Goal: Complete application form

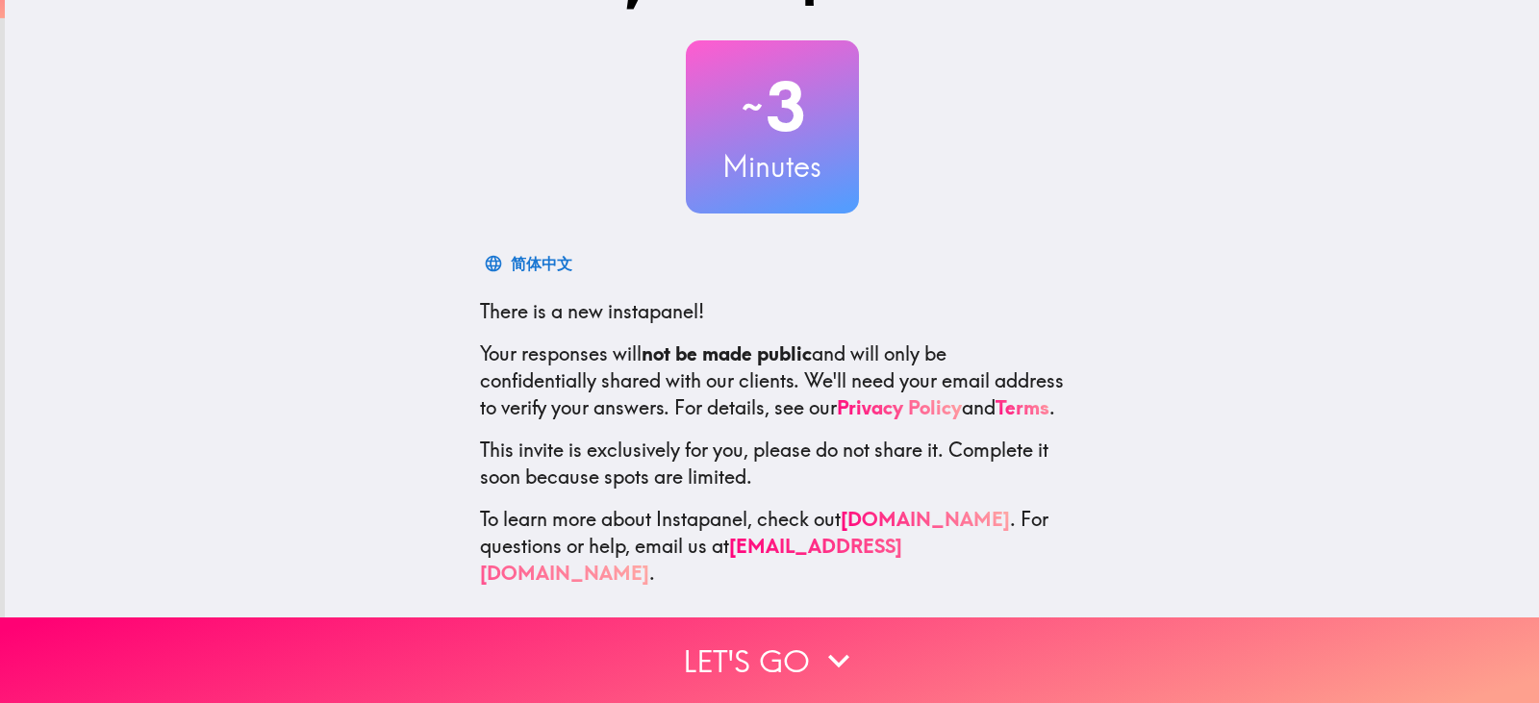
scroll to position [116, 0]
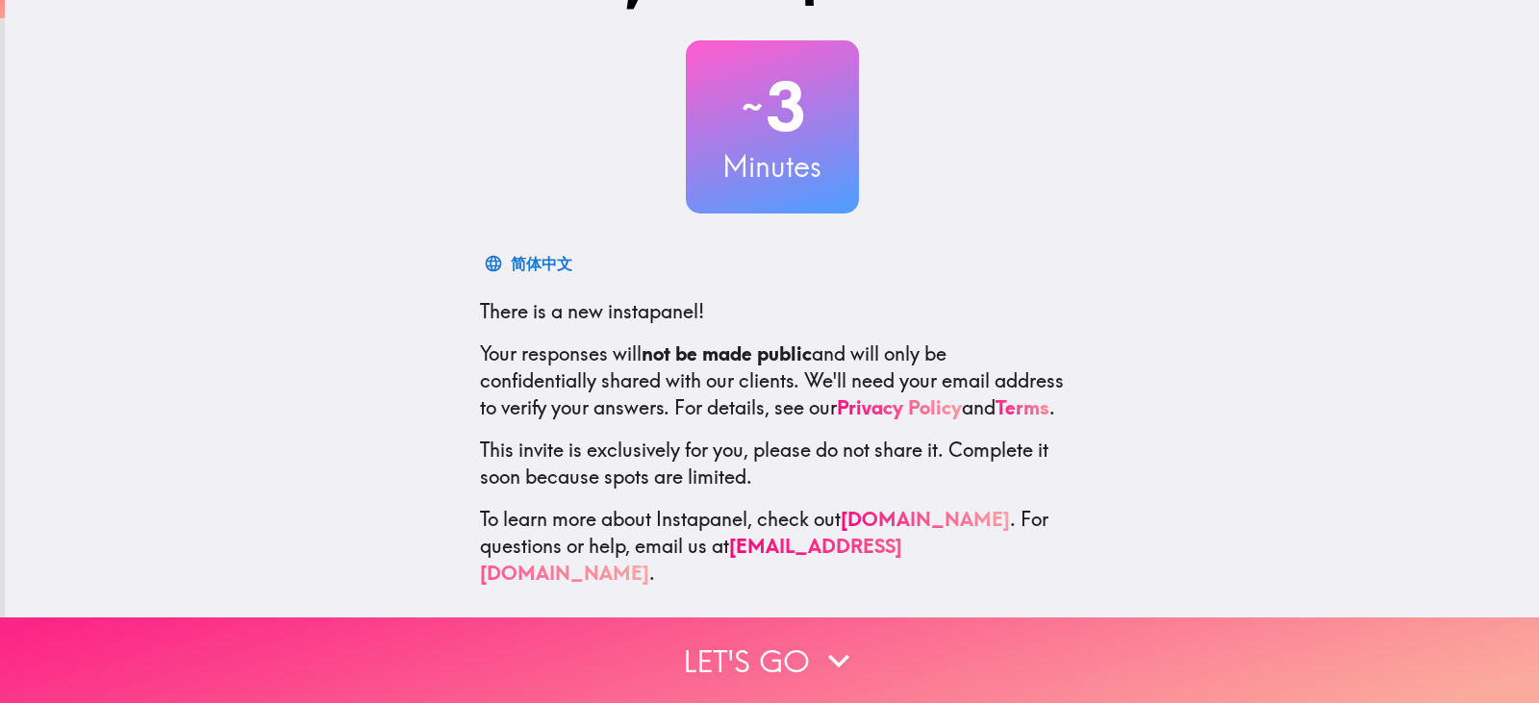
click at [774, 649] on button "Let's go" at bounding box center [769, 661] width 1539 height 86
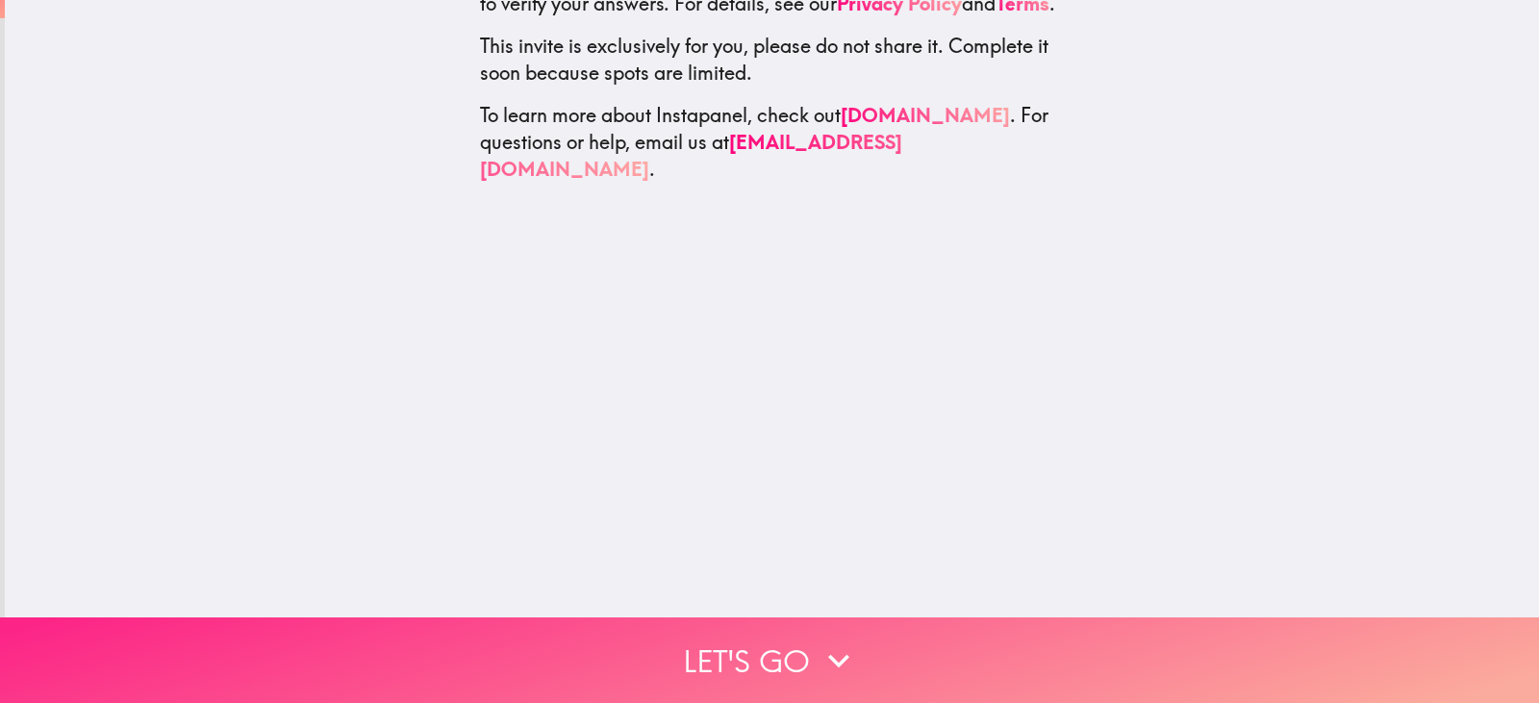
scroll to position [0, 0]
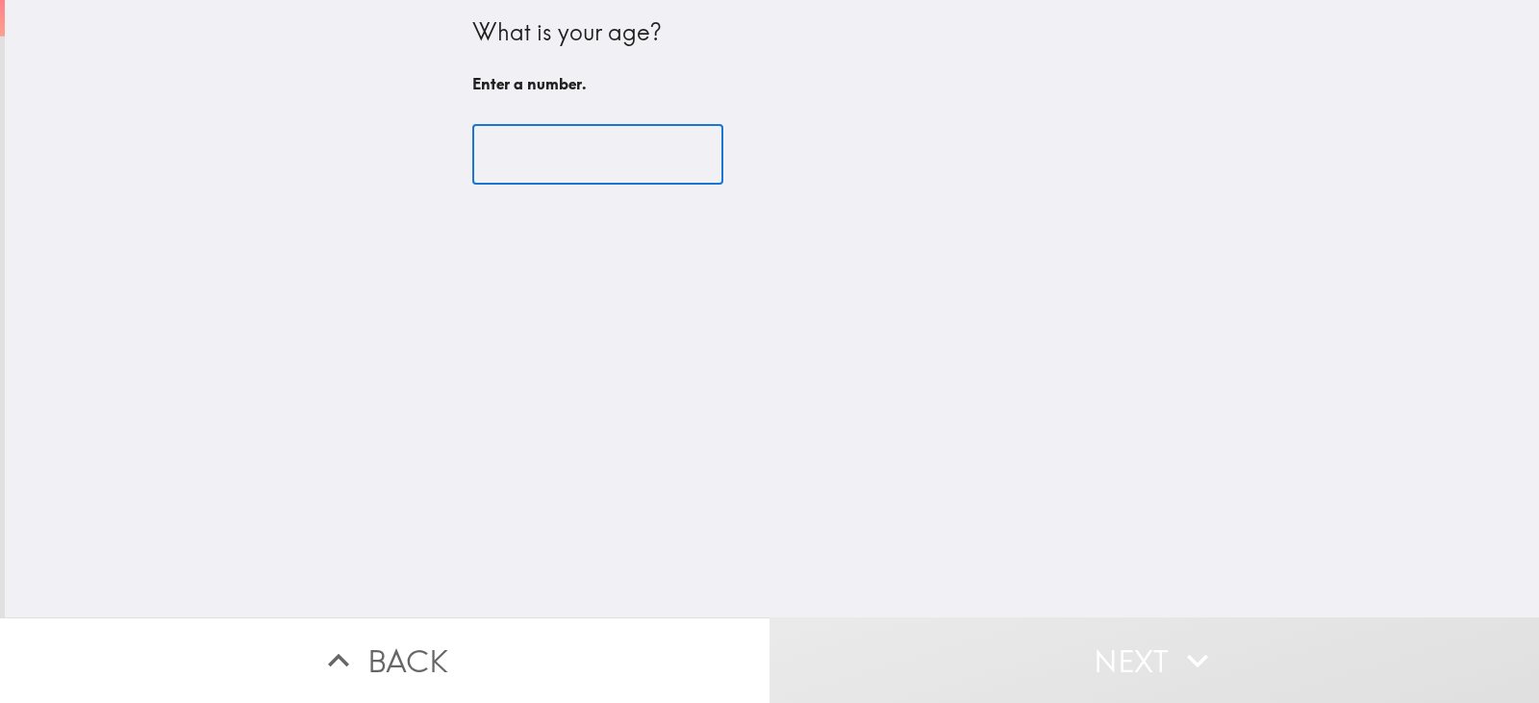
click at [472, 158] on input "number" at bounding box center [597, 155] width 251 height 60
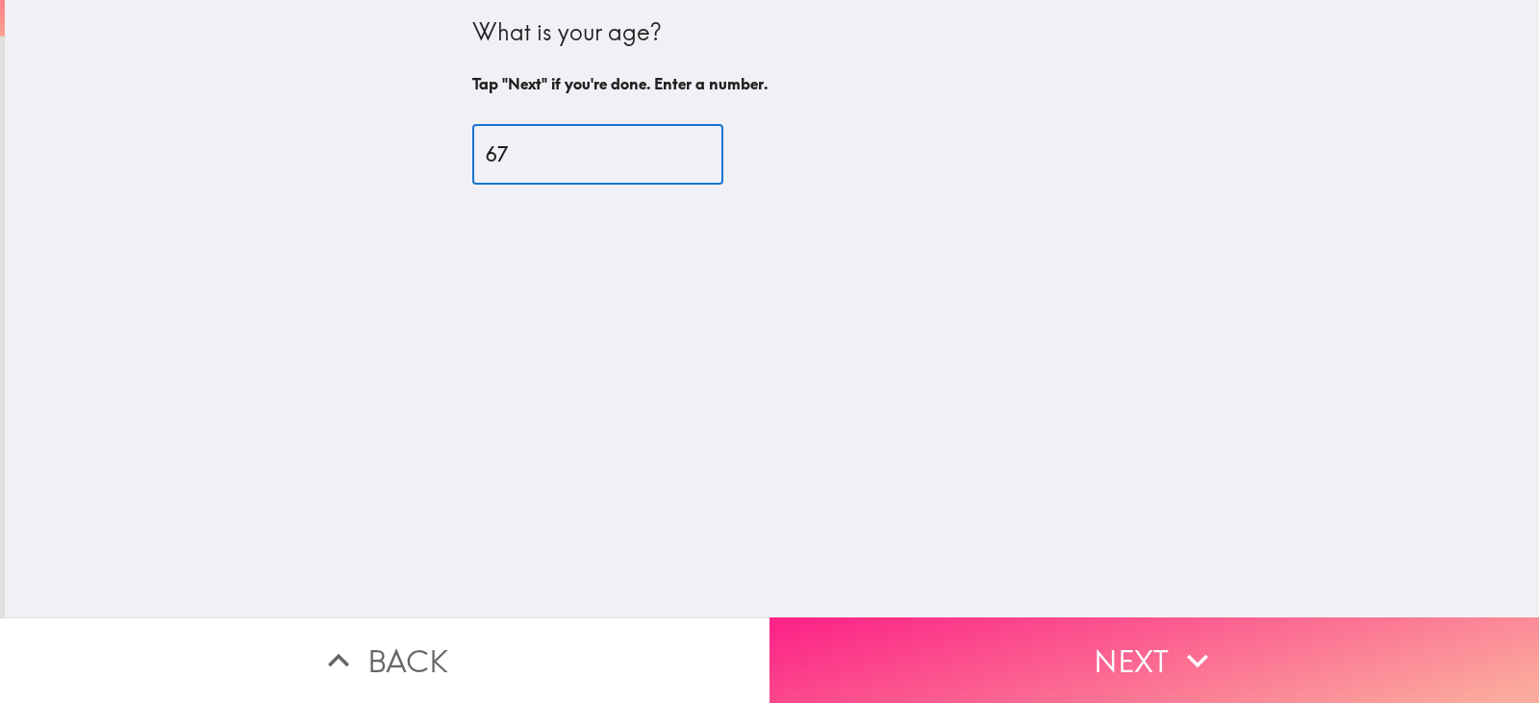
type input "67"
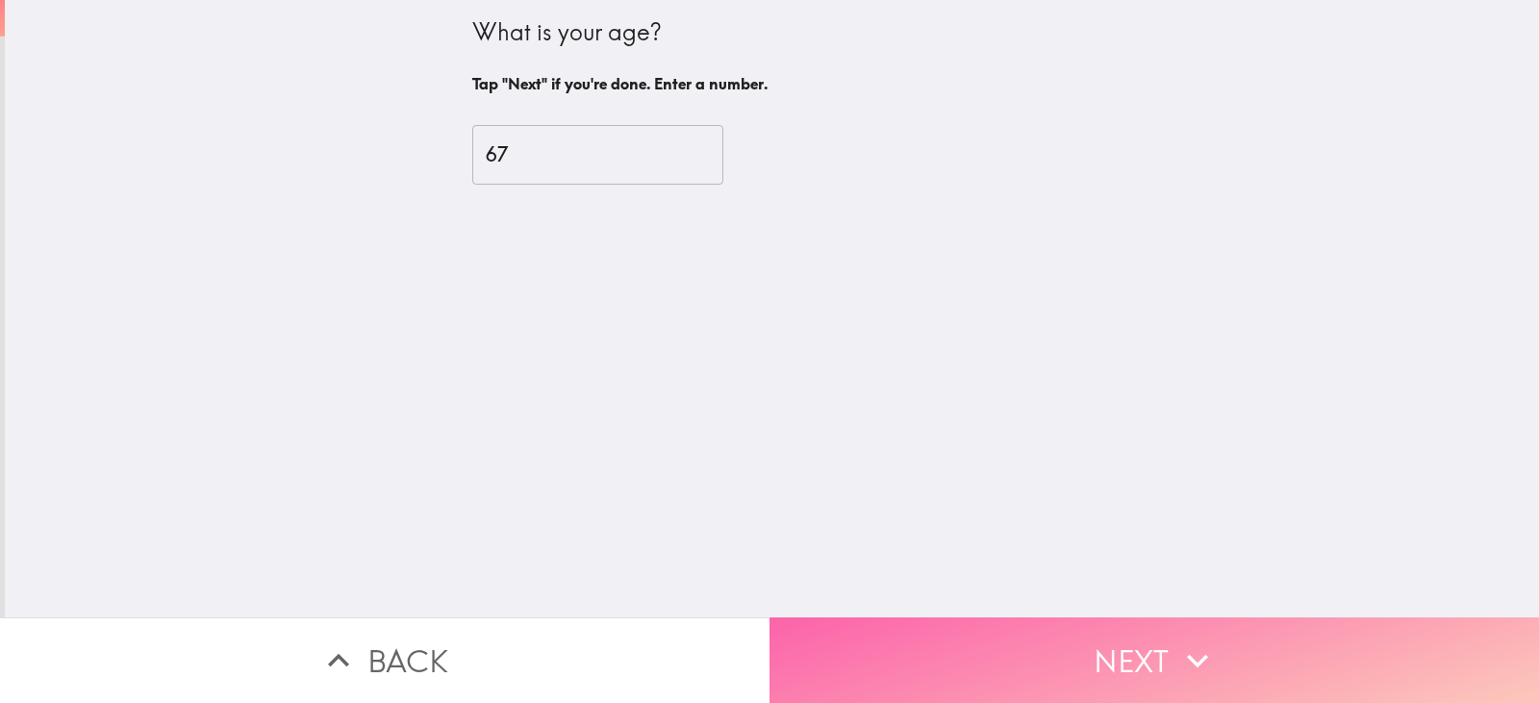
click at [1205, 666] on icon "button" at bounding box center [1198, 661] width 42 height 42
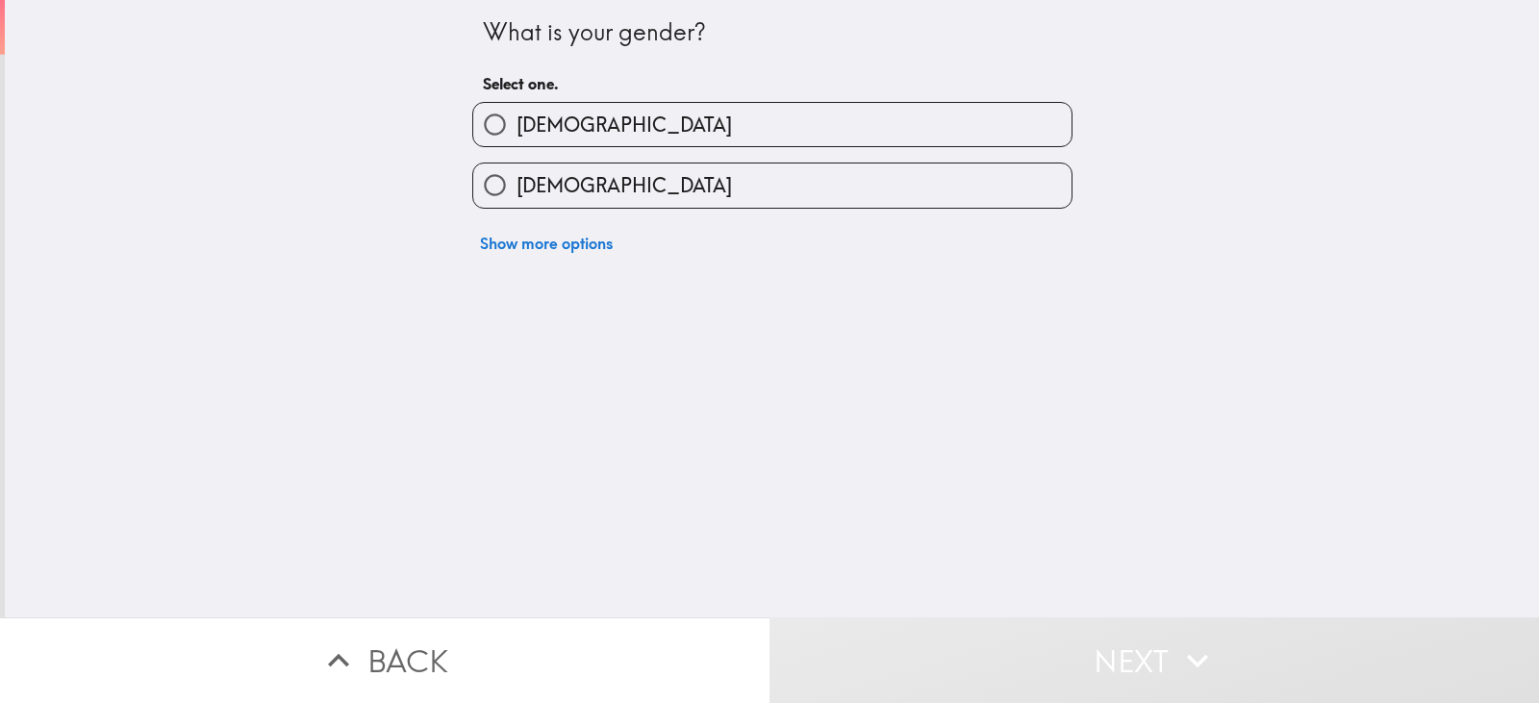
click at [602, 207] on label "[DEMOGRAPHIC_DATA]" at bounding box center [772, 185] width 598 height 43
click at [517, 207] on input "[DEMOGRAPHIC_DATA]" at bounding box center [494, 185] width 43 height 43
radio input "true"
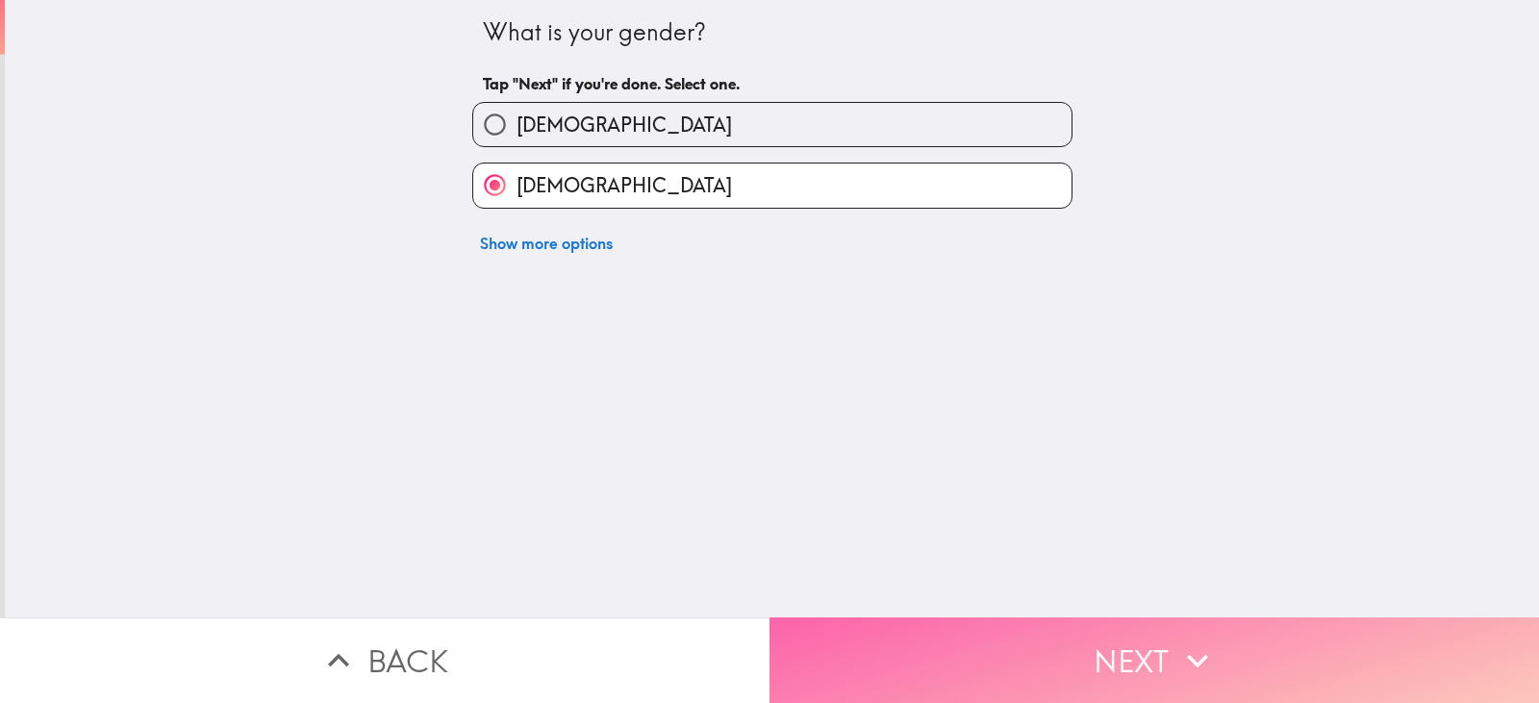
click at [976, 645] on button "Next" at bounding box center [1155, 661] width 770 height 86
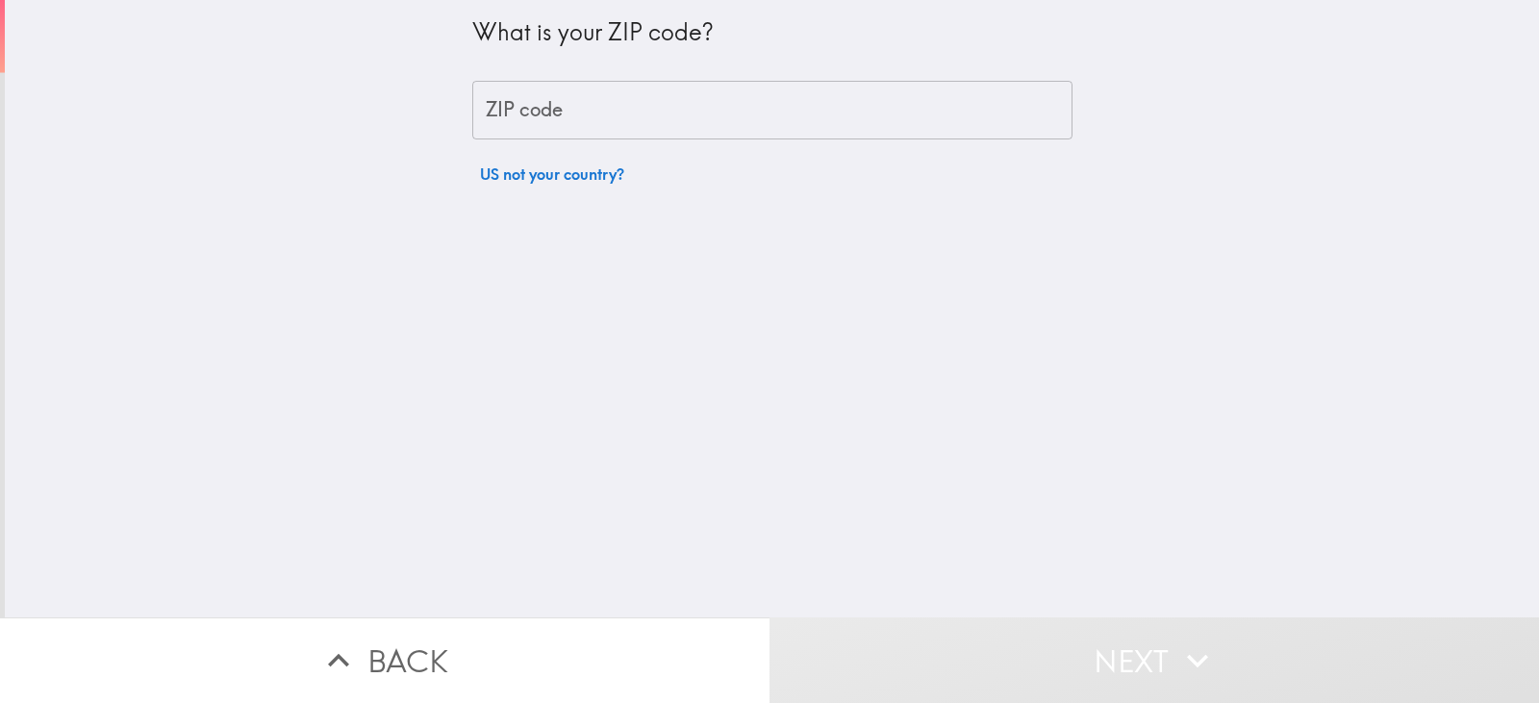
click at [644, 120] on input "ZIP code" at bounding box center [772, 111] width 600 height 60
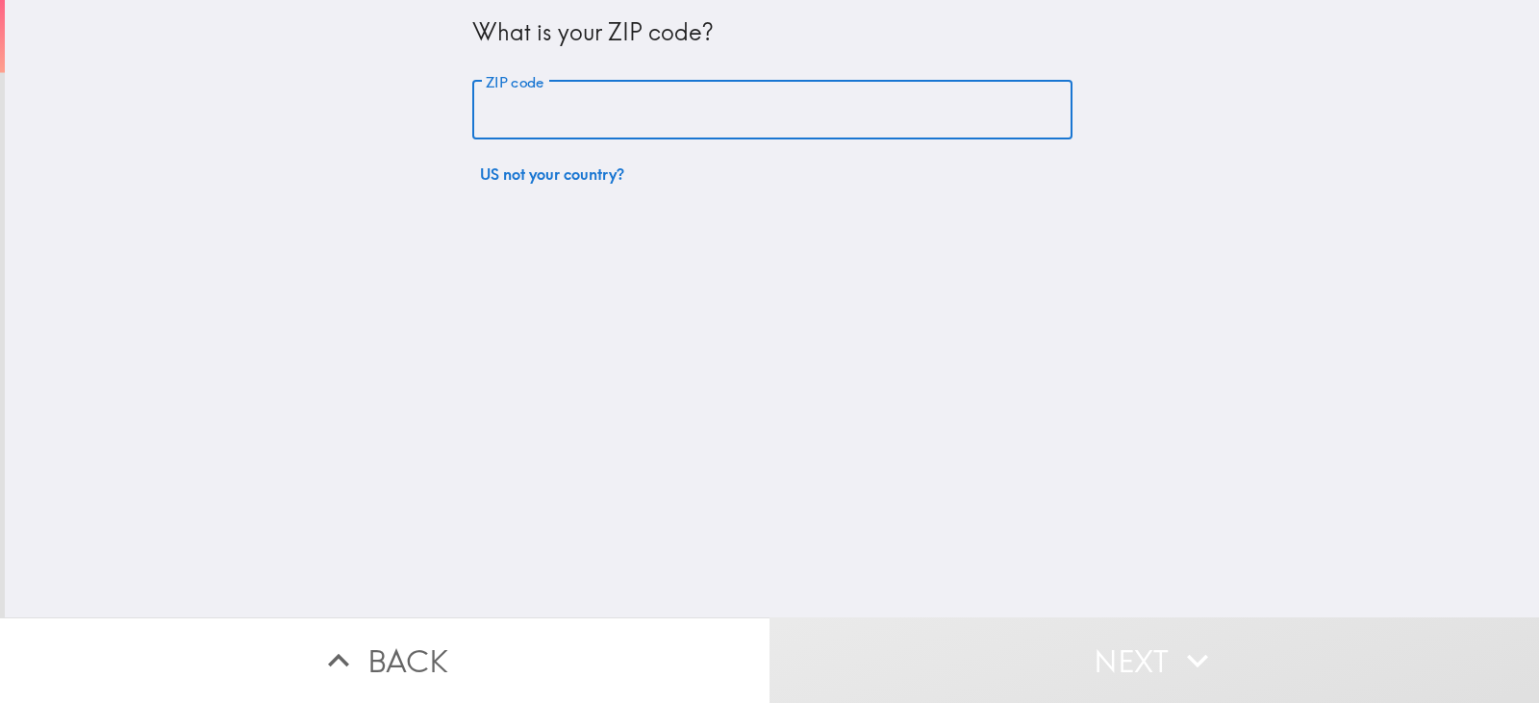
type input "80017"
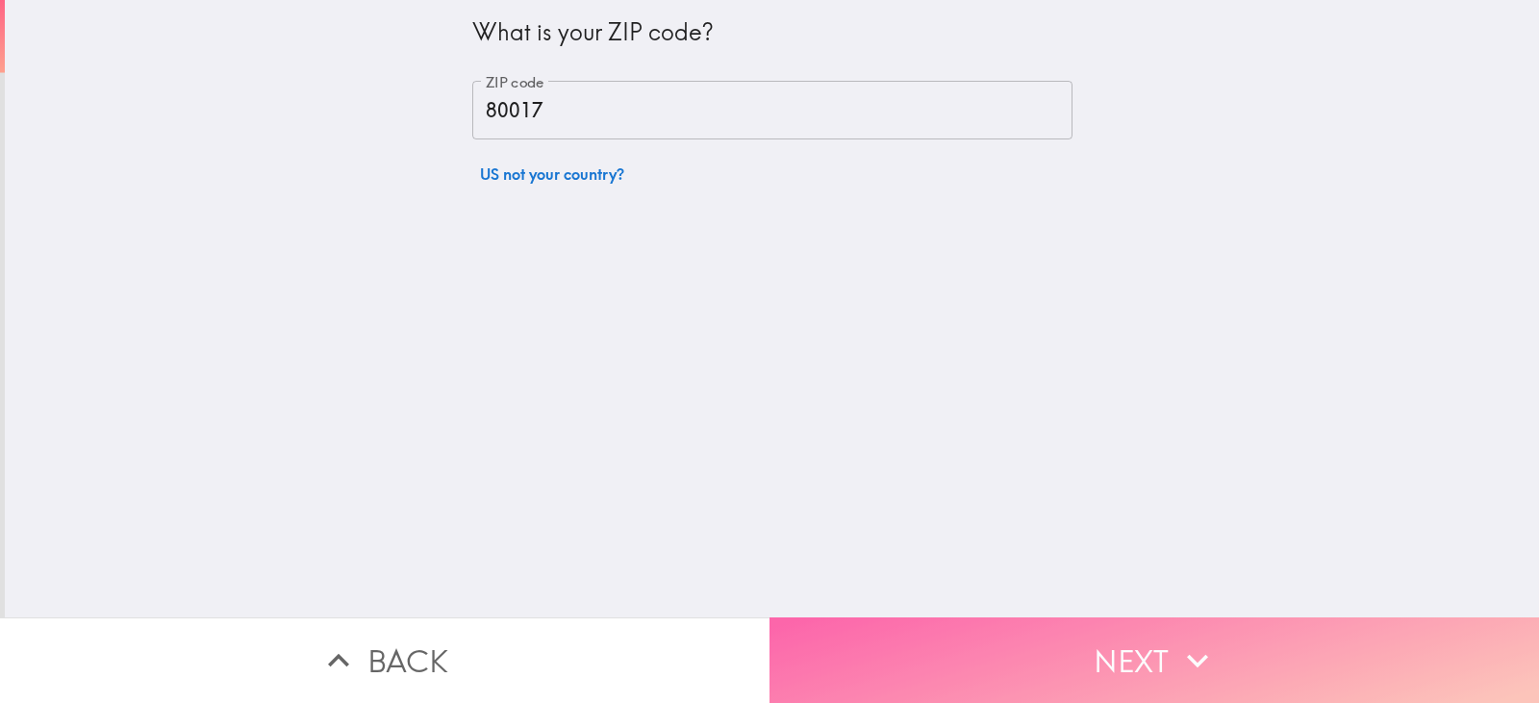
click at [1099, 639] on button "Next" at bounding box center [1155, 661] width 770 height 86
